Goal: Use online tool/utility: Utilize a website feature to perform a specific function

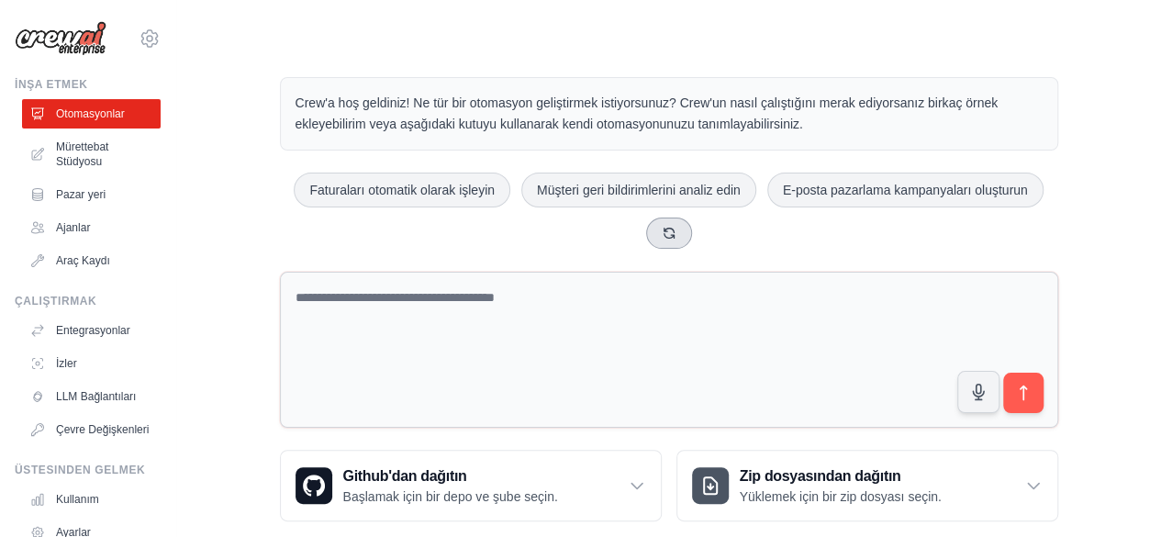
click at [668, 223] on button at bounding box center [669, 233] width 46 height 31
click at [664, 231] on icon at bounding box center [669, 233] width 10 height 10
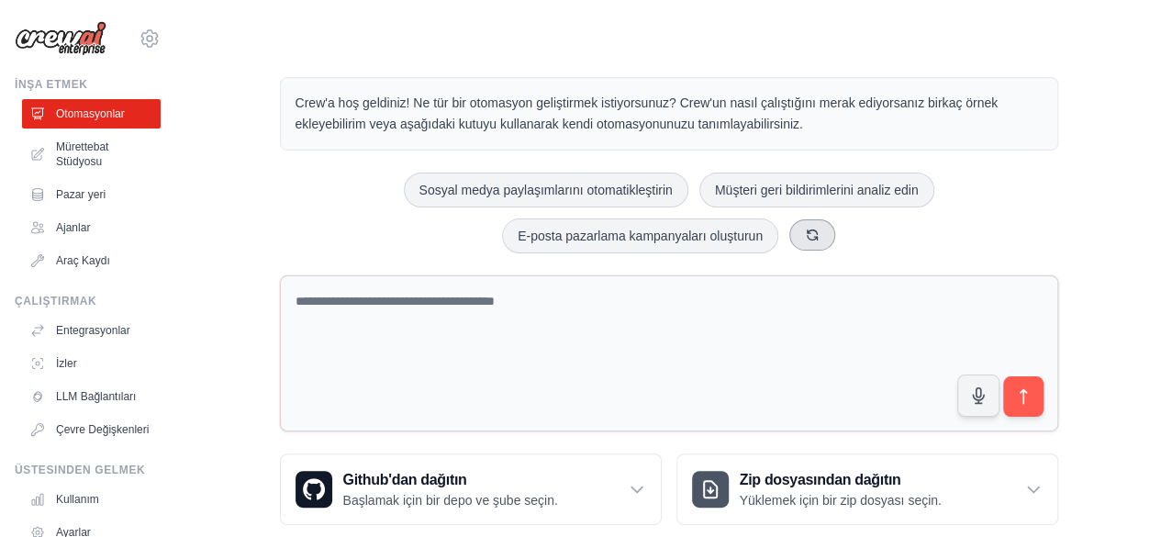
click at [814, 232] on icon at bounding box center [812, 235] width 15 height 15
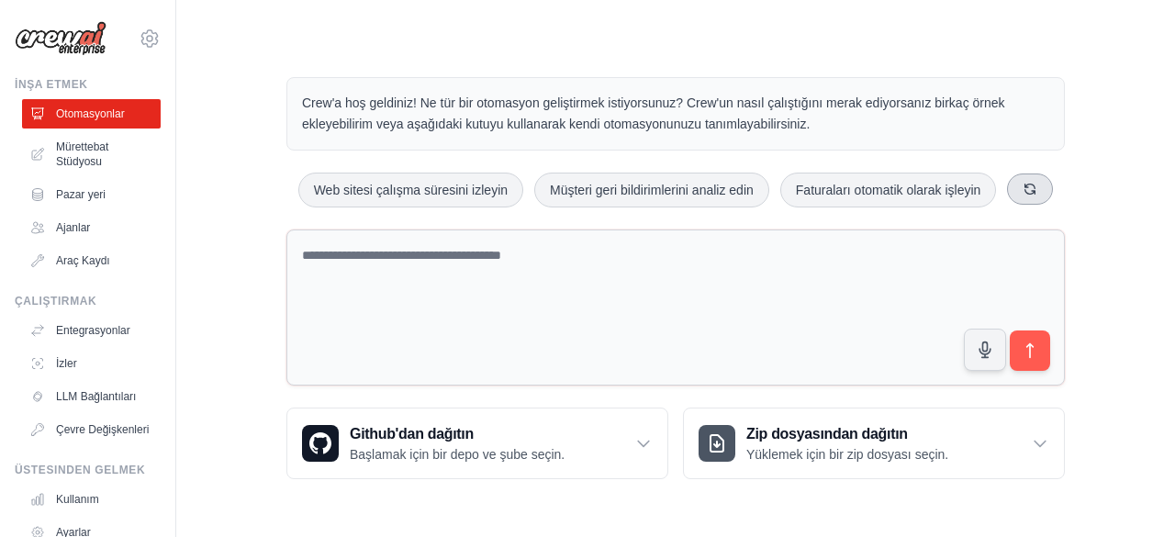
click at [1032, 186] on icon at bounding box center [1030, 189] width 15 height 15
click at [1032, 186] on button at bounding box center [1042, 189] width 46 height 31
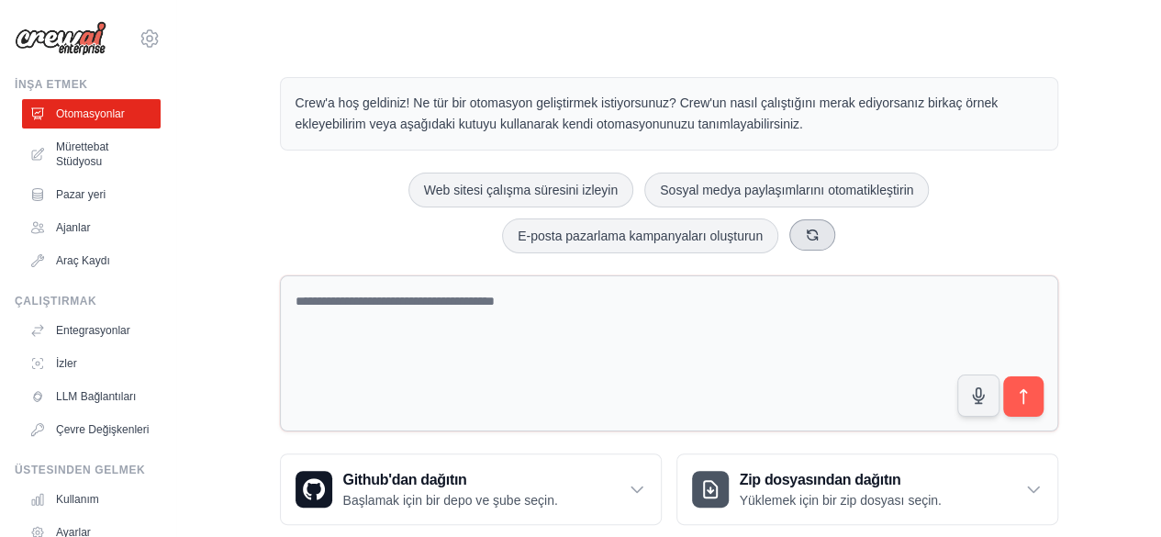
click at [806, 239] on icon at bounding box center [812, 235] width 15 height 15
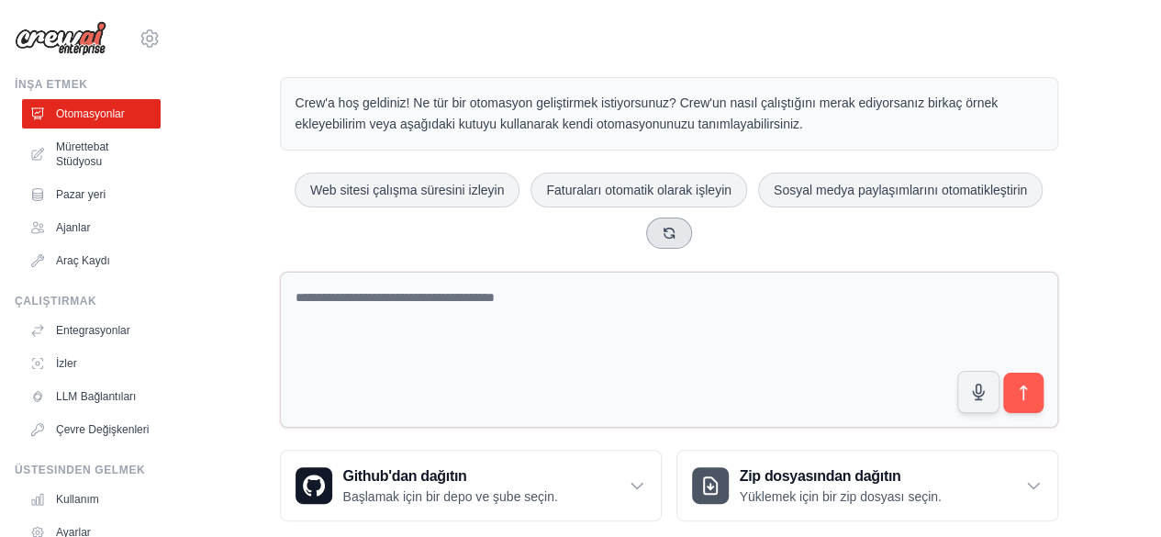
click at [670, 228] on icon at bounding box center [669, 233] width 15 height 15
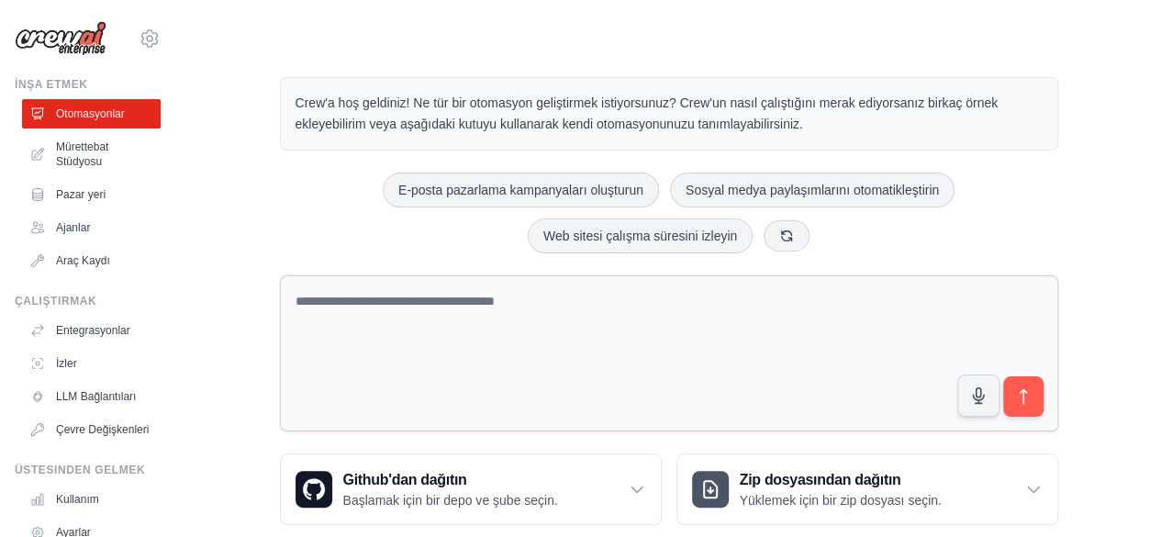
drag, startPoint x: 778, startPoint y: 194, endPoint x: 819, endPoint y: 235, distance: 57.8
click at [819, 236] on div "E-posta pazarlama kampanyaları oluşturun Sosyal medya paylaşımlarını otomatikle…" at bounding box center [669, 213] width 778 height 81
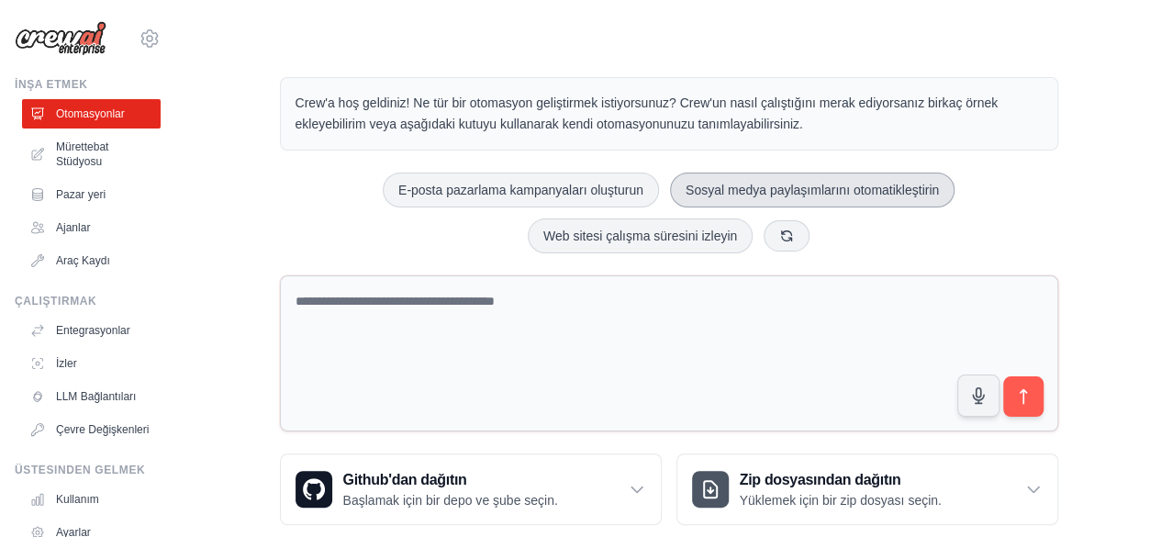
click at [848, 196] on button "Sosyal medya paylaşımlarını otomatikleştirin" at bounding box center [812, 190] width 285 height 35
type textarea "**********"
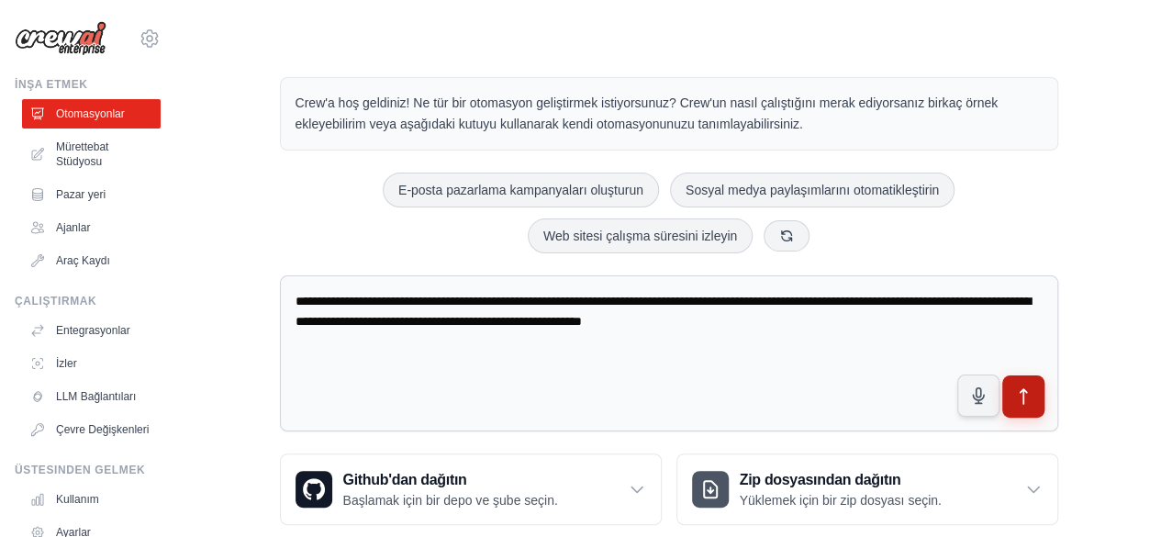
click at [1026, 390] on icon "submit" at bounding box center [1022, 396] width 19 height 19
